Goal: Task Accomplishment & Management: Use online tool/utility

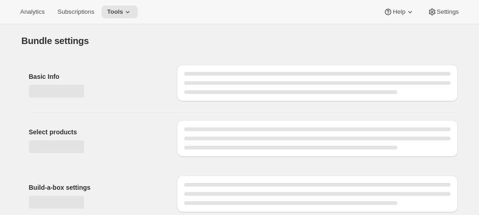
type input "[QA] Plan test"
select select "minMax"
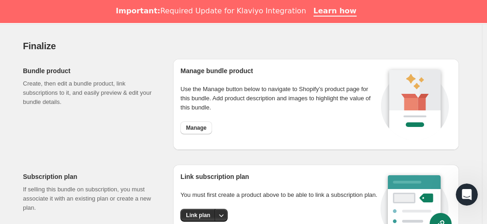
scroll to position [786, 0]
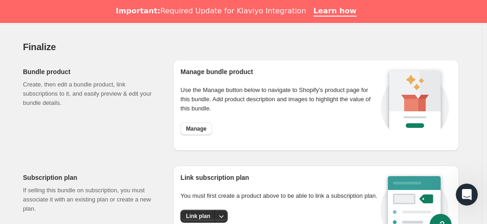
drag, startPoint x: 205, startPoint y: 129, endPoint x: 156, endPoint y: 132, distance: 49.3
click at [156, 132] on div "Bundle product Create, then edit a bundle product, link subscriptions to it, an…" at bounding box center [94, 105] width 143 height 91
drag, startPoint x: 197, startPoint y: 126, endPoint x: 179, endPoint y: 128, distance: 17.6
click at [179, 128] on div "Manage bundle product Use the Manage button below to navigate to Shopify’s prod…" at bounding box center [316, 105] width 286 height 91
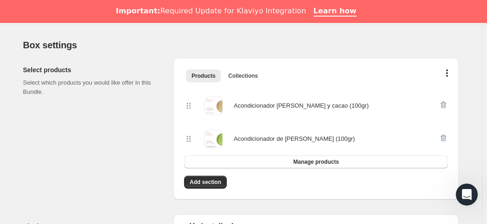
scroll to position [191, 0]
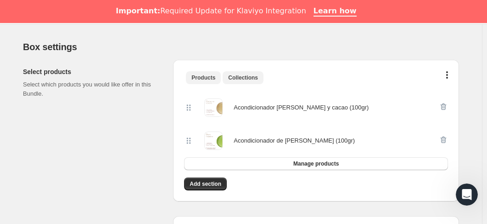
click at [243, 80] on span "Collections" at bounding box center [243, 77] width 30 height 7
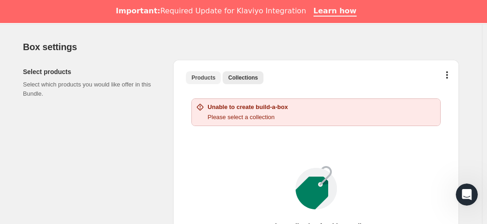
click at [210, 82] on button "Products" at bounding box center [203, 77] width 35 height 13
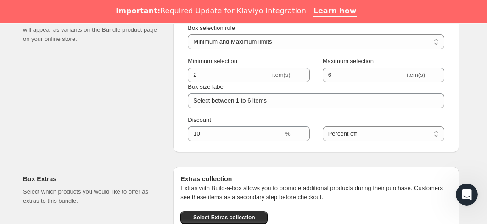
scroll to position [461, 0]
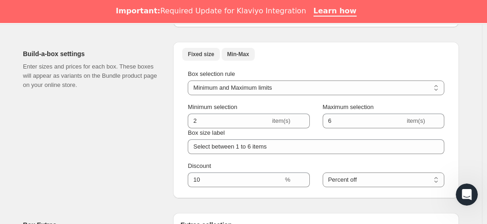
click at [201, 56] on span "Fixed size" at bounding box center [201, 54] width 26 height 7
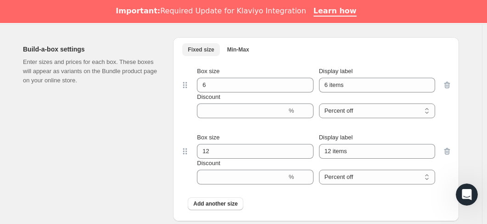
scroll to position [464, 0]
click at [233, 48] on span "Min-Max" at bounding box center [238, 50] width 22 height 7
select select "minMax"
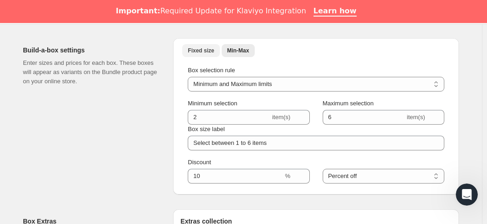
click at [198, 56] on button "Fixed size" at bounding box center [200, 50] width 37 height 13
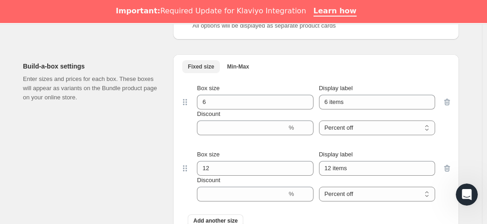
scroll to position [470, 0]
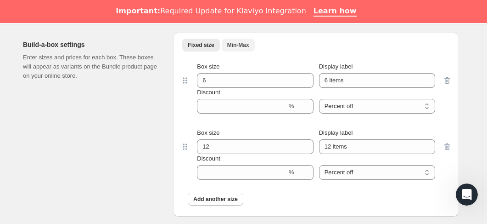
click at [226, 43] on button "Min-Max" at bounding box center [238, 45] width 33 height 13
select select "minMax"
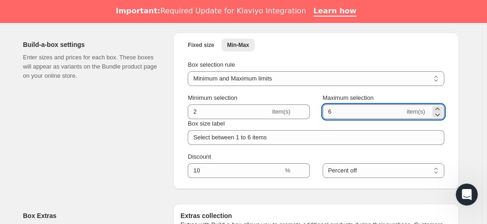
drag, startPoint x: 337, startPoint y: 114, endPoint x: 327, endPoint y: 114, distance: 10.1
click at [327, 114] on input "6" at bounding box center [364, 111] width 83 height 15
type input "100"
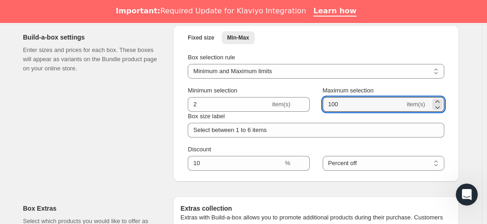
scroll to position [476, 0]
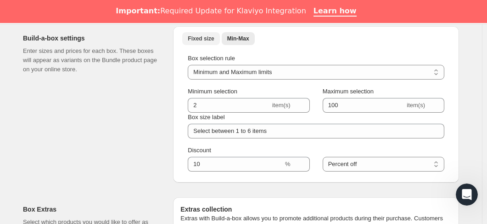
click at [198, 37] on span "Fixed size" at bounding box center [201, 38] width 26 height 7
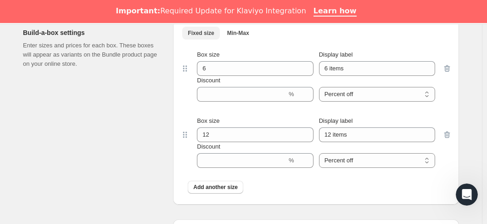
scroll to position [482, 0]
click at [247, 32] on span "Min-Max" at bounding box center [238, 32] width 22 height 7
select select "minMax"
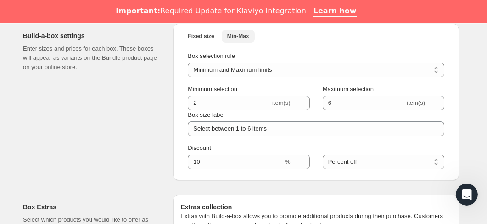
scroll to position [479, 0]
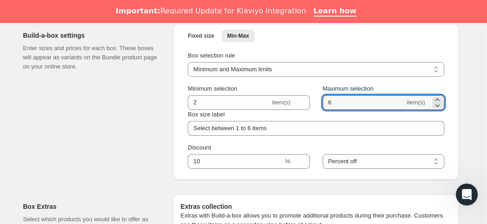
drag, startPoint x: 362, startPoint y: 109, endPoint x: 320, endPoint y: 107, distance: 42.8
click at [320, 107] on div "Minimum selection 2 item(s) Maximum selection 6 item(s)" at bounding box center [316, 97] width 257 height 26
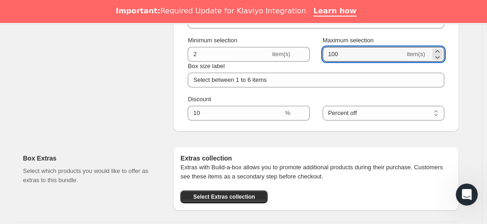
scroll to position [526, 0]
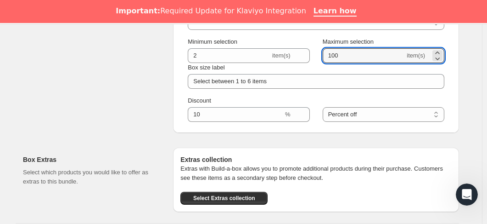
type input "100"
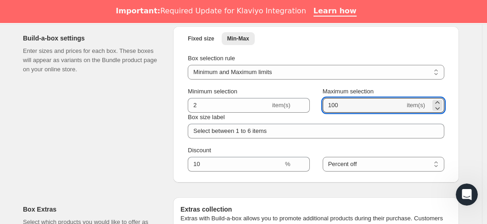
scroll to position [476, 0]
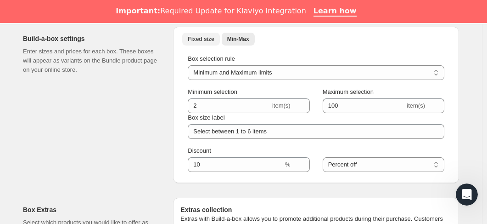
click at [211, 36] on span "Fixed size" at bounding box center [201, 38] width 26 height 7
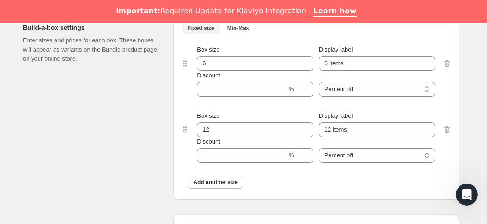
scroll to position [487, 0]
drag, startPoint x: 169, startPoint y: 141, endPoint x: 160, endPoint y: 136, distance: 9.9
click at [160, 136] on div "Build-a-box settings Enter sizes and prices for each box. These boxes will appe…" at bounding box center [241, 103] width 436 height 191
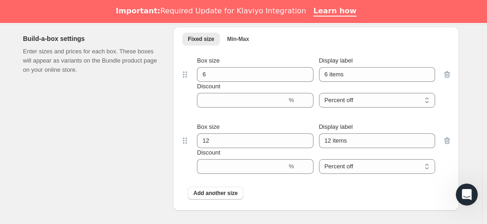
scroll to position [480, 0]
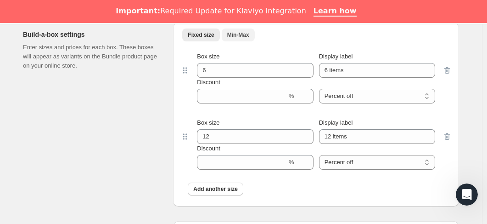
click at [243, 34] on span "Min-Max" at bounding box center [238, 34] width 22 height 7
select select "minMax"
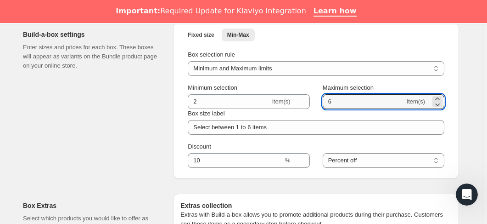
drag, startPoint x: 369, startPoint y: 106, endPoint x: 296, endPoint y: 109, distance: 72.7
click at [296, 109] on div "Minimum selection 2 item(s) Maximum selection 6 item(s) Box size label Select b…" at bounding box center [316, 108] width 257 height 51
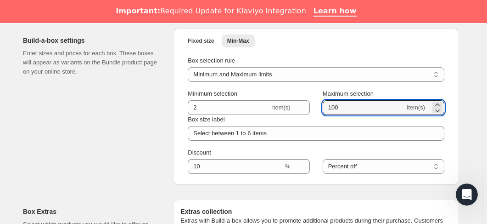
scroll to position [474, 0]
type input "100"
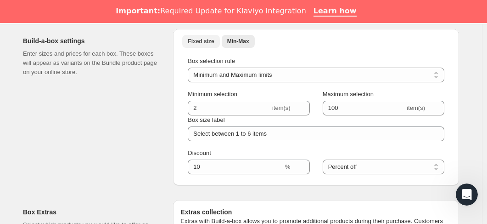
click at [204, 41] on span "Fixed size" at bounding box center [201, 41] width 26 height 7
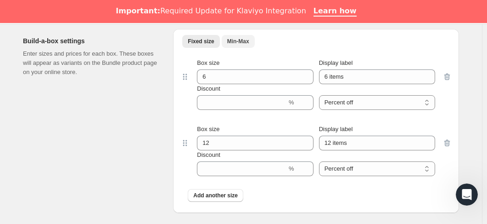
click at [238, 43] on span "Min-Max" at bounding box center [238, 41] width 22 height 7
select select "minMax"
